Goal: Navigation & Orientation: Find specific page/section

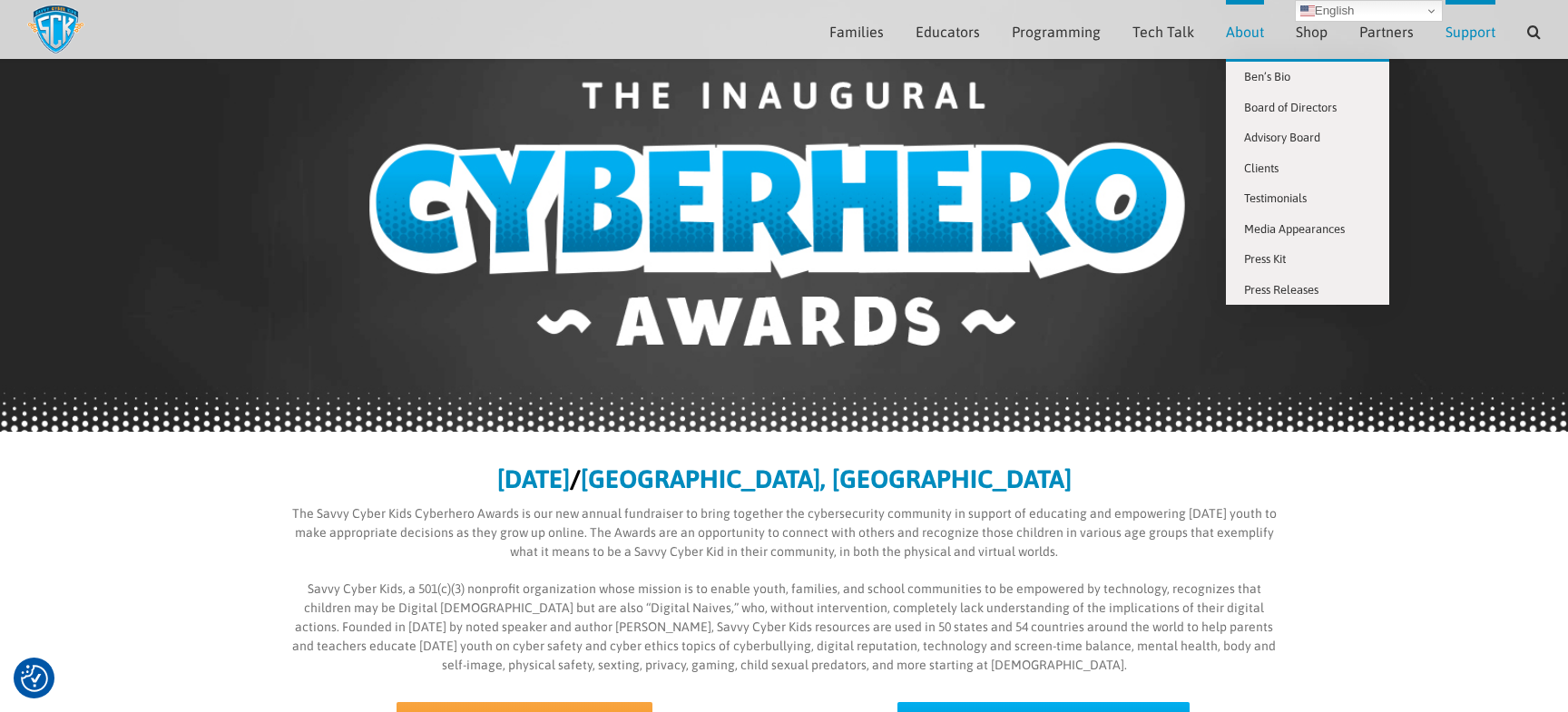
click at [1248, 38] on span "About" at bounding box center [1245, 32] width 38 height 15
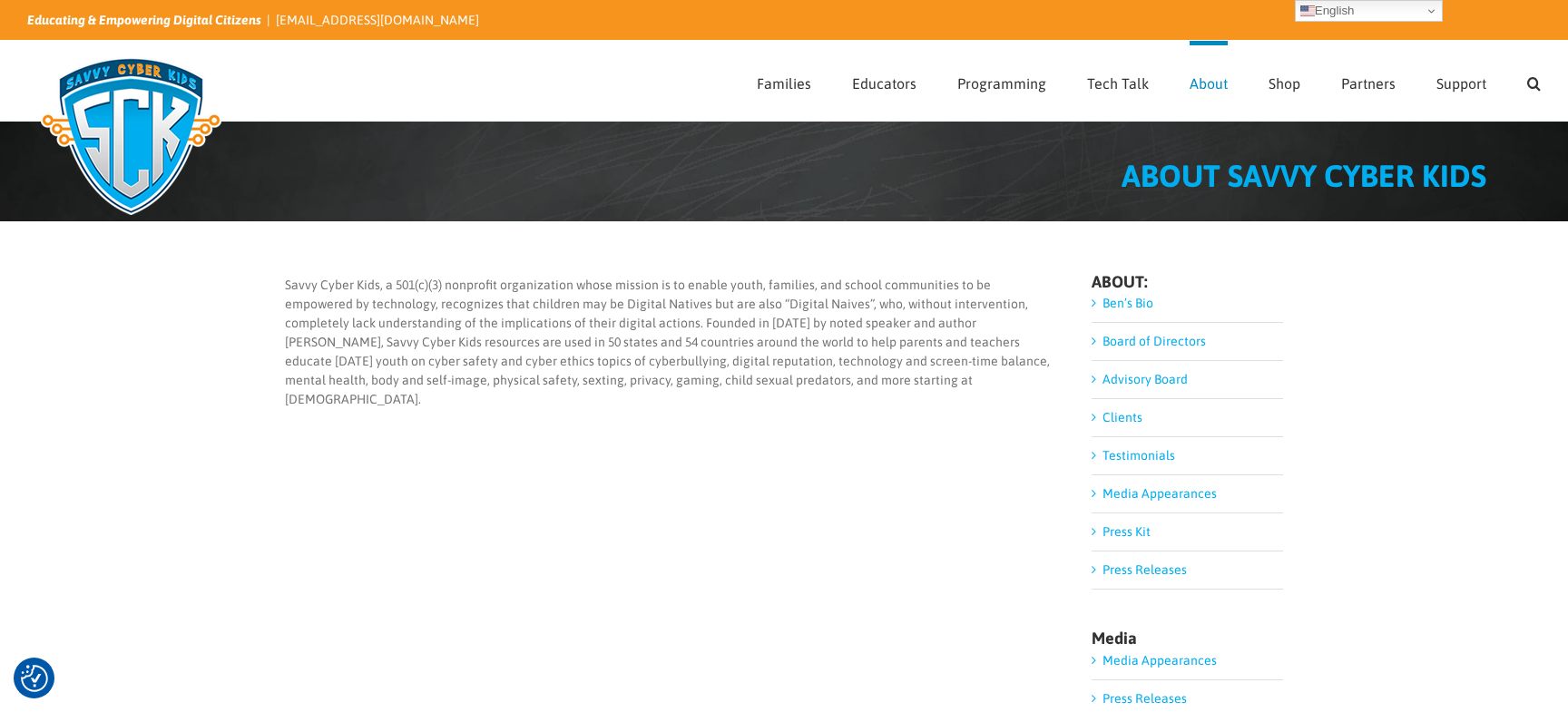
click at [1140, 382] on link "Advisory Board" at bounding box center [1145, 379] width 86 height 15
